Goal: Task Accomplishment & Management: Use online tool/utility

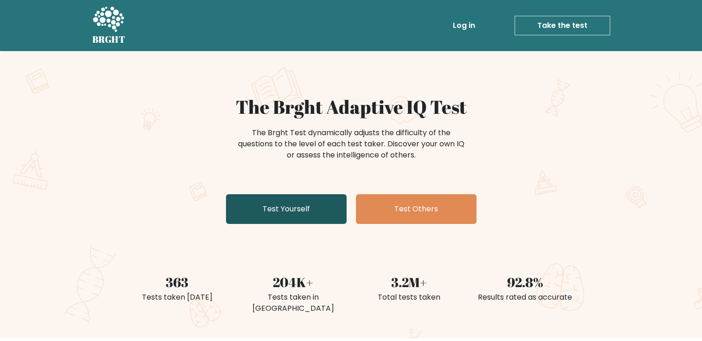
click at [268, 216] on link "Test Yourself" at bounding box center [286, 209] width 121 height 30
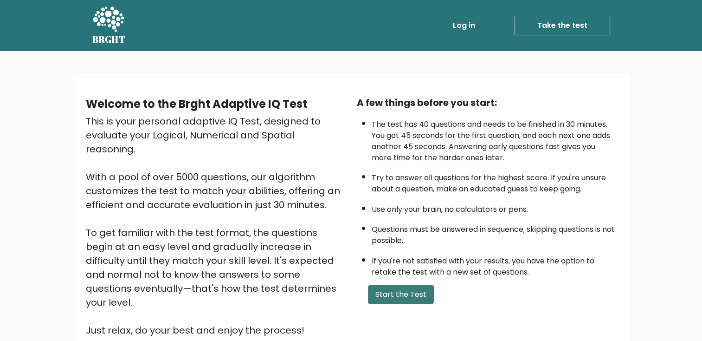
click at [398, 293] on button "Start the Test" at bounding box center [401, 294] width 66 height 19
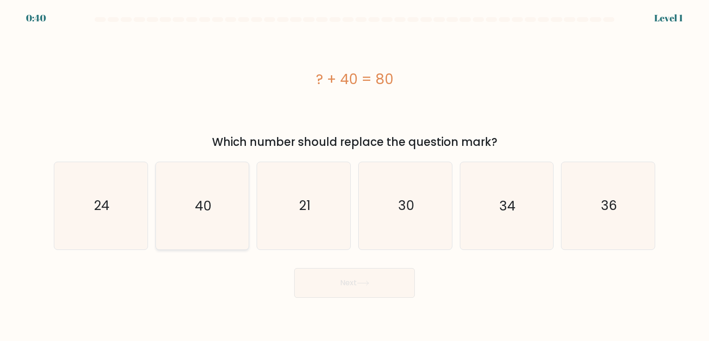
click at [203, 224] on icon "40" at bounding box center [202, 205] width 87 height 87
click at [355, 175] on input "b. 40" at bounding box center [355, 172] width 0 height 5
radio input "true"
click at [308, 279] on button "Next" at bounding box center [354, 283] width 121 height 30
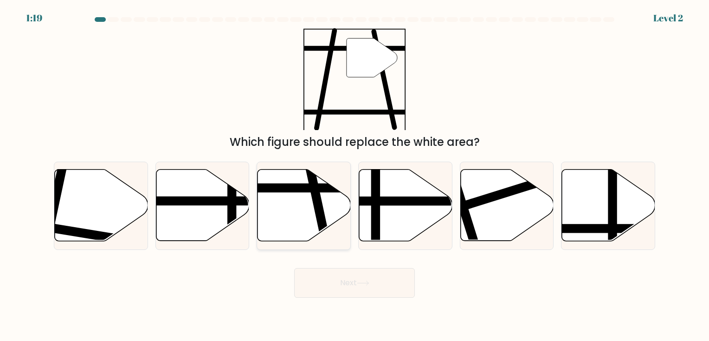
click at [299, 221] on icon at bounding box center [304, 204] width 93 height 71
click at [355, 175] on input "c." at bounding box center [355, 172] width 0 height 5
radio input "true"
click at [342, 282] on button "Next" at bounding box center [354, 283] width 121 height 30
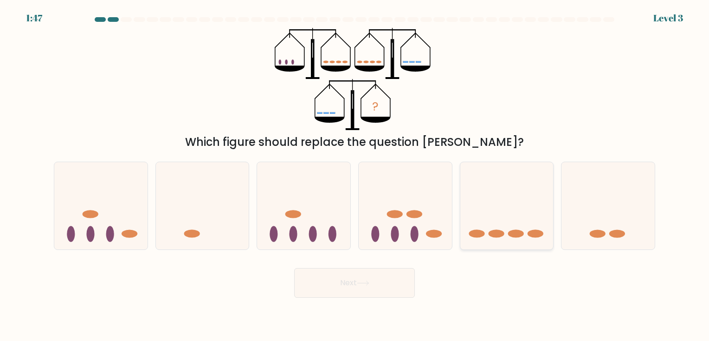
drag, startPoint x: 505, startPoint y: 224, endPoint x: 502, endPoint y: 227, distance: 4.9
click at [506, 224] on icon at bounding box center [507, 205] width 93 height 77
click at [355, 175] on input "e." at bounding box center [355, 172] width 0 height 5
radio input "true"
click at [351, 289] on button "Next" at bounding box center [354, 283] width 121 height 30
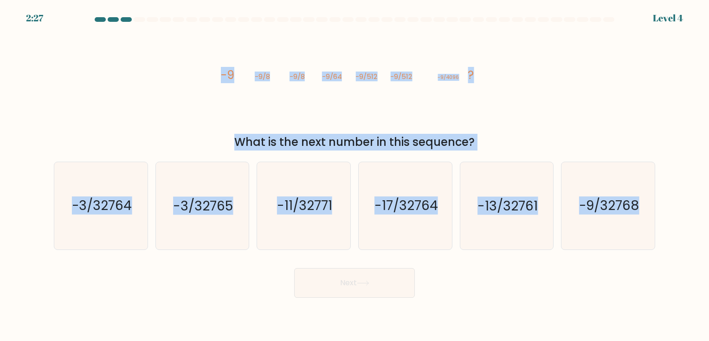
drag, startPoint x: 210, startPoint y: 81, endPoint x: 676, endPoint y: 221, distance: 486.1
click at [676, 221] on form at bounding box center [354, 157] width 709 height 280
copy form "-9 -9/8 -9/8 -9/64 -9/512 -9/512 -9/4096 ? What is the next number in this sequ…"
click at [325, 105] on icon "image/svg+xml -9 -9/8 -9/8 -9/64 -9/512 -9/512 -9/4096 ?" at bounding box center [354, 79] width 279 height 102
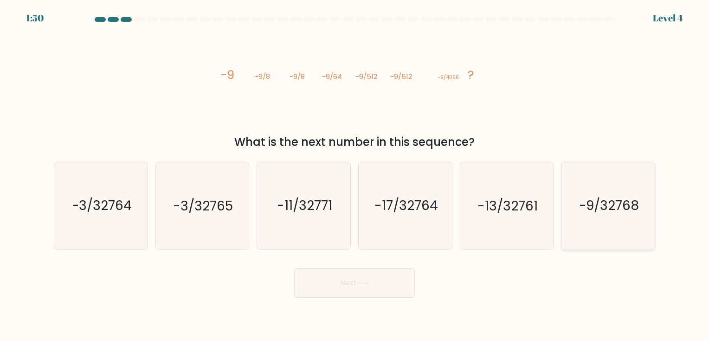
click at [606, 209] on text "-9/32768" at bounding box center [609, 205] width 60 height 18
click at [355, 175] on input "f. -9/32768" at bounding box center [355, 172] width 0 height 5
radio input "true"
click at [371, 292] on button "Next" at bounding box center [354, 283] width 121 height 30
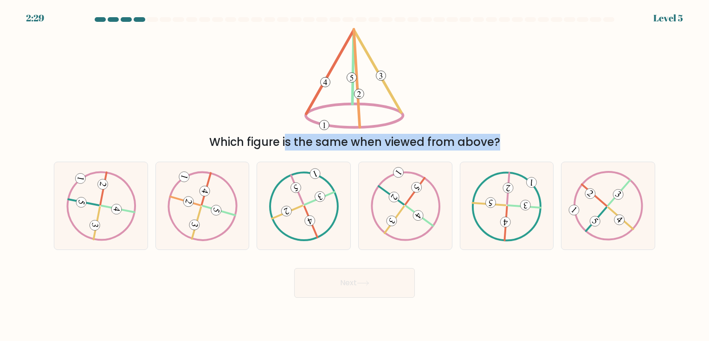
drag, startPoint x: 287, startPoint y: 47, endPoint x: 704, endPoint y: 245, distance: 461.4
click at [704, 245] on form at bounding box center [354, 157] width 709 height 280
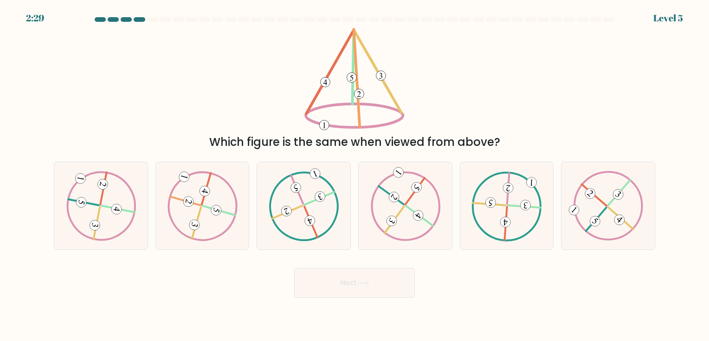
drag, startPoint x: 704, startPoint y: 245, endPoint x: 584, endPoint y: 322, distance: 143.2
click at [585, 322] on body "2:29 Level 5" at bounding box center [354, 170] width 709 height 341
click at [199, 228] on icon at bounding box center [202, 206] width 70 height 70
click at [355, 175] on input "b." at bounding box center [355, 172] width 0 height 5
radio input "true"
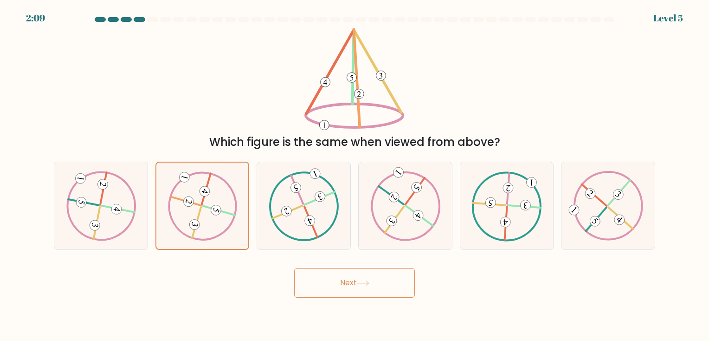
click at [331, 276] on button "Next" at bounding box center [354, 283] width 121 height 30
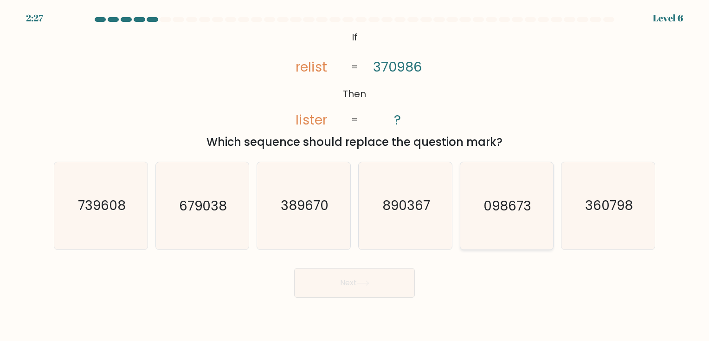
click at [494, 212] on text "098673" at bounding box center [508, 205] width 48 height 18
click at [355, 175] on input "e. 098673" at bounding box center [355, 172] width 0 height 5
radio input "true"
click at [400, 274] on button "Next" at bounding box center [354, 283] width 121 height 30
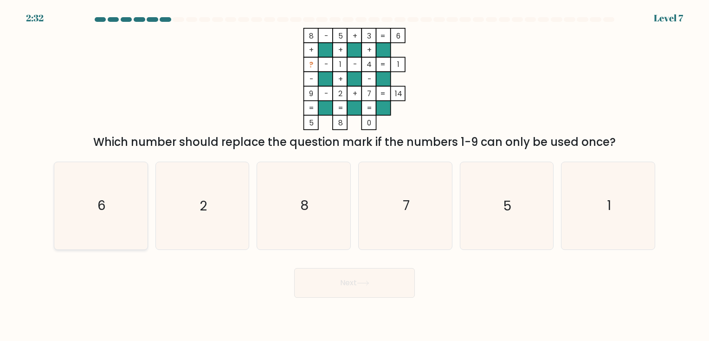
click at [104, 194] on icon "6" at bounding box center [101, 205] width 87 height 87
click at [355, 175] on input "a. 6" at bounding box center [355, 172] width 0 height 5
radio input "true"
click at [314, 289] on button "Next" at bounding box center [354, 283] width 121 height 30
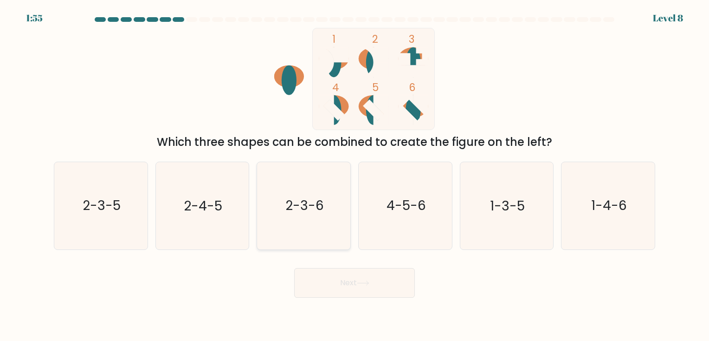
click at [323, 201] on text "2-3-6" at bounding box center [305, 205] width 39 height 18
click at [355, 175] on input "c. 2-3-6" at bounding box center [355, 172] width 0 height 5
radio input "true"
click at [375, 285] on button "Next" at bounding box center [354, 283] width 121 height 30
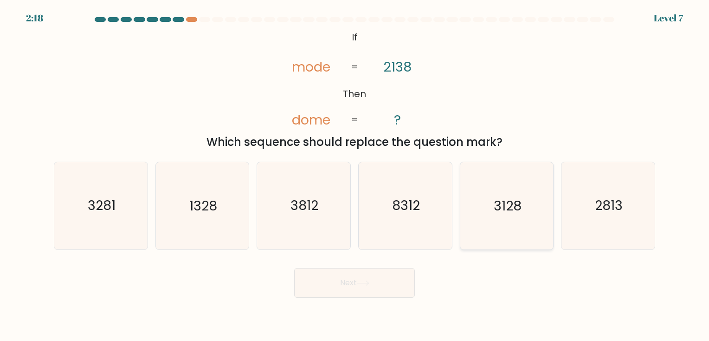
click at [495, 218] on icon "3128" at bounding box center [506, 205] width 87 height 87
click at [355, 175] on input "e. 3128" at bounding box center [355, 172] width 0 height 5
radio input "true"
click at [347, 292] on button "Next" at bounding box center [354, 283] width 121 height 30
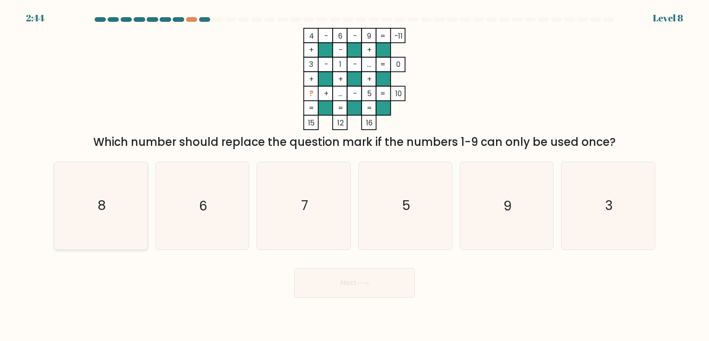
click at [110, 227] on icon "8" at bounding box center [101, 205] width 87 height 87
click at [355, 175] on input "a. 8" at bounding box center [355, 172] width 0 height 5
radio input "true"
click at [316, 288] on button "Next" at bounding box center [354, 283] width 121 height 30
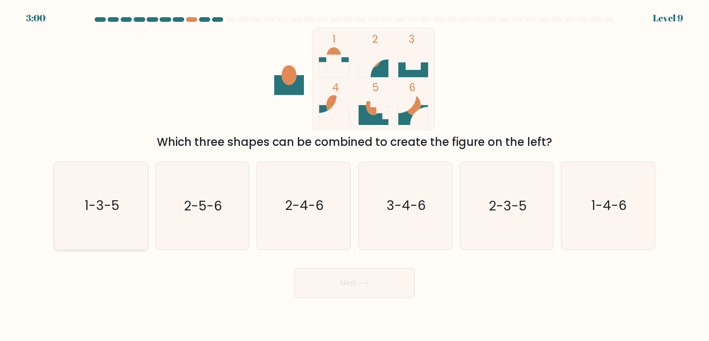
click at [106, 228] on icon "1-3-5" at bounding box center [101, 205] width 87 height 87
click at [355, 175] on input "a. 1-3-5" at bounding box center [355, 172] width 0 height 5
radio input "true"
click at [325, 289] on button "Next" at bounding box center [354, 283] width 121 height 30
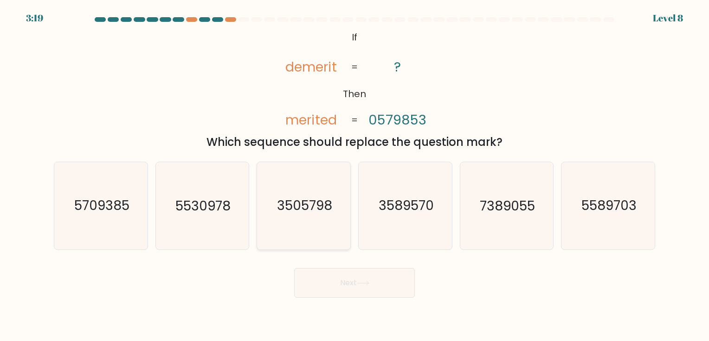
click at [331, 216] on icon "3505798" at bounding box center [303, 205] width 87 height 87
click at [355, 175] on input "c. 3505798" at bounding box center [355, 172] width 0 height 5
radio input "true"
click at [352, 290] on button "Next" at bounding box center [354, 283] width 121 height 30
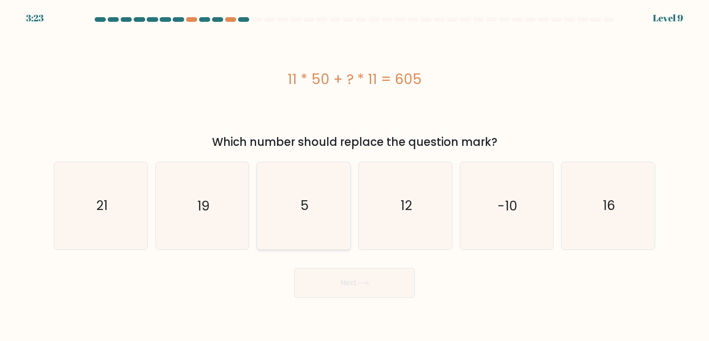
click at [306, 223] on icon "5" at bounding box center [303, 205] width 87 height 87
click at [355, 175] on input "c. 5" at bounding box center [355, 172] width 0 height 5
radio input "true"
click at [329, 277] on button "Next" at bounding box center [354, 283] width 121 height 30
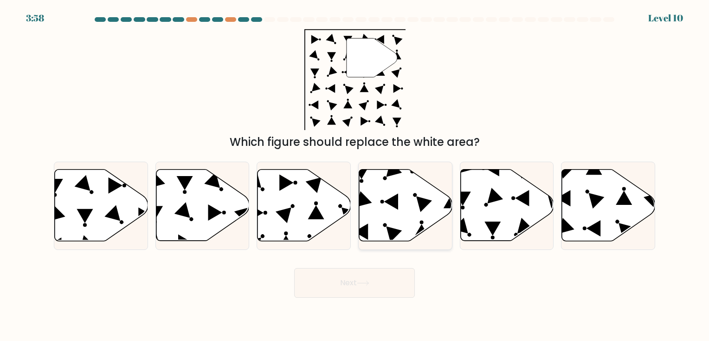
click at [374, 209] on icon at bounding box center [405, 204] width 93 height 71
click at [355, 175] on input "d." at bounding box center [355, 172] width 0 height 5
radio input "true"
click at [385, 278] on button "Next" at bounding box center [354, 283] width 121 height 30
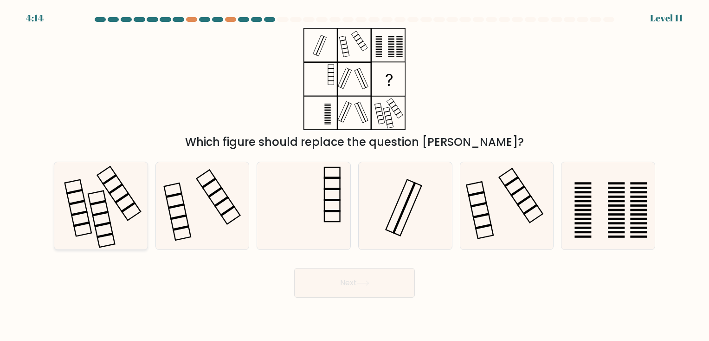
click at [113, 219] on icon at bounding box center [101, 205] width 87 height 87
click at [355, 175] on input "a." at bounding box center [355, 172] width 0 height 5
radio input "true"
click at [333, 288] on button "Next" at bounding box center [354, 283] width 121 height 30
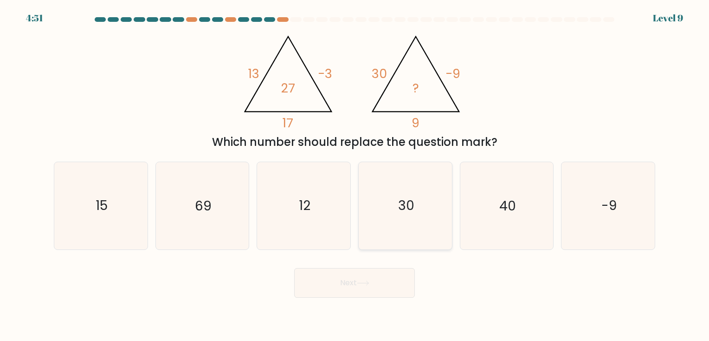
click at [379, 211] on icon "30" at bounding box center [405, 205] width 87 height 87
click at [355, 175] on input "d. 30" at bounding box center [355, 172] width 0 height 5
radio input "true"
click at [355, 271] on button "Next" at bounding box center [354, 283] width 121 height 30
